Goal: Task Accomplishment & Management: Manage account settings

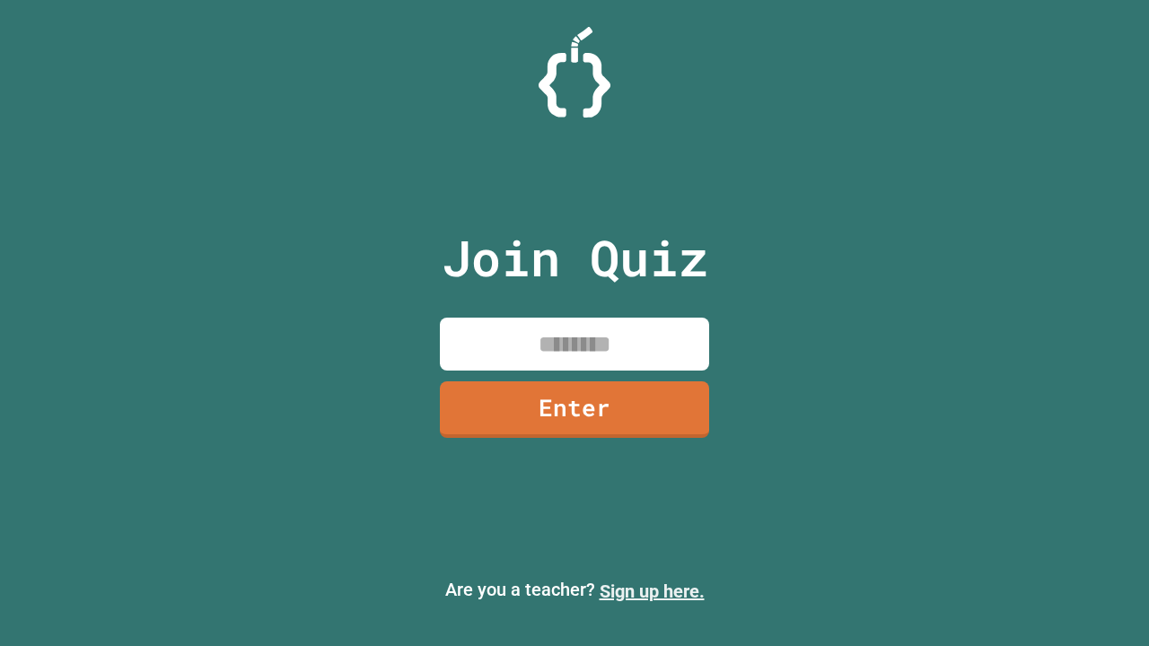
click at [652, 592] on link "Sign up here." at bounding box center [652, 592] width 105 height 22
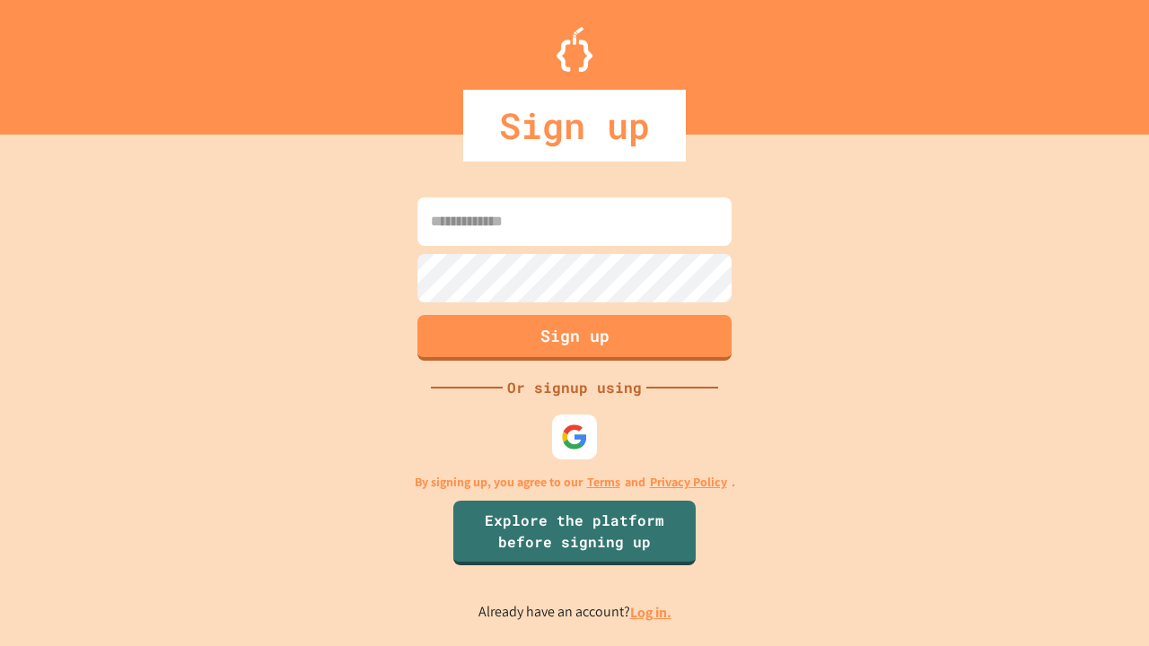
click at [652, 612] on link "Log in." at bounding box center [650, 612] width 41 height 19
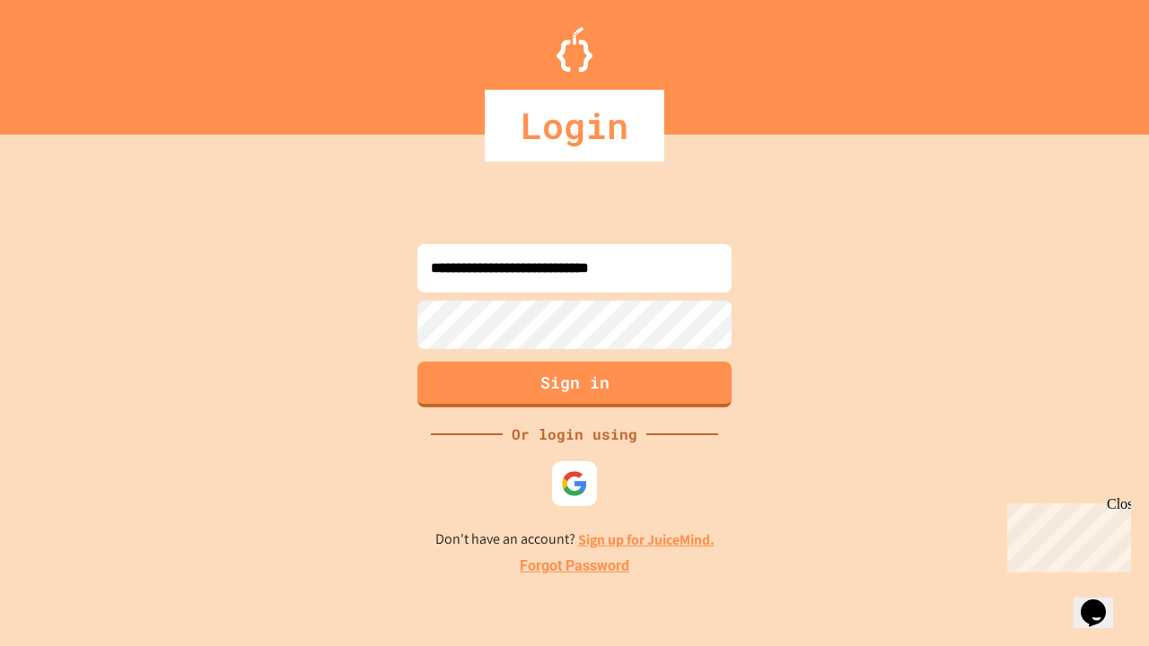
type input "**********"
